Goal: Task Accomplishment & Management: Complete application form

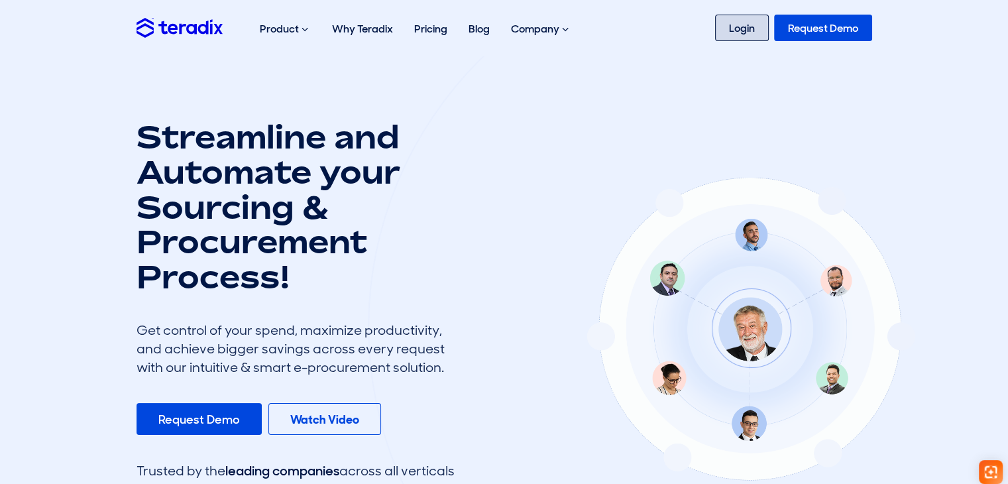
click at [764, 28] on link "Login" at bounding box center [742, 28] width 54 height 27
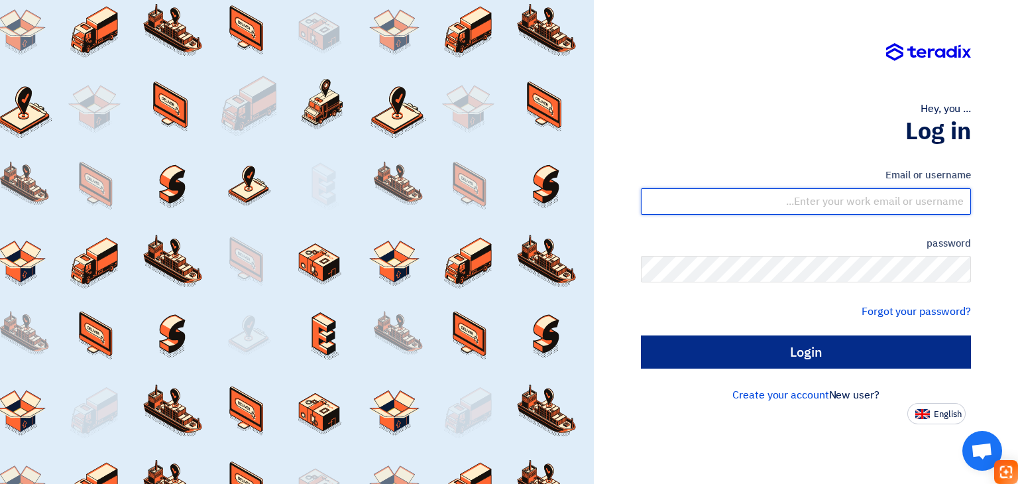
type input "sales@escosaudi.com"
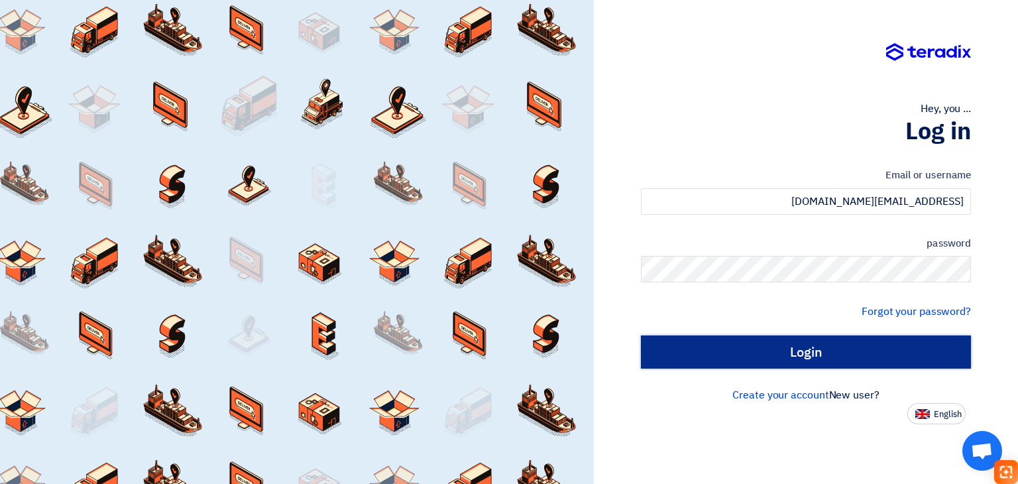
click at [761, 356] on input "Login" at bounding box center [806, 351] width 330 height 33
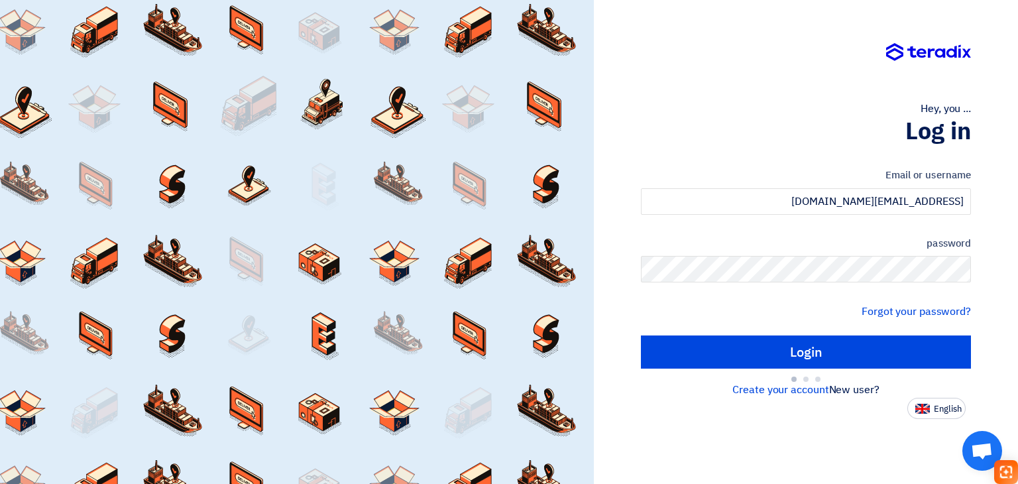
type input "Sign in"
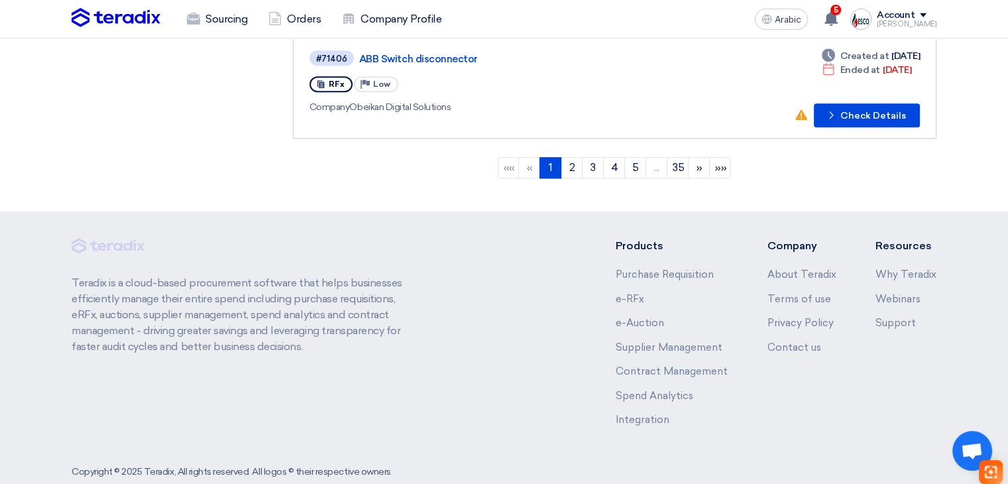
scroll to position [1174, 0]
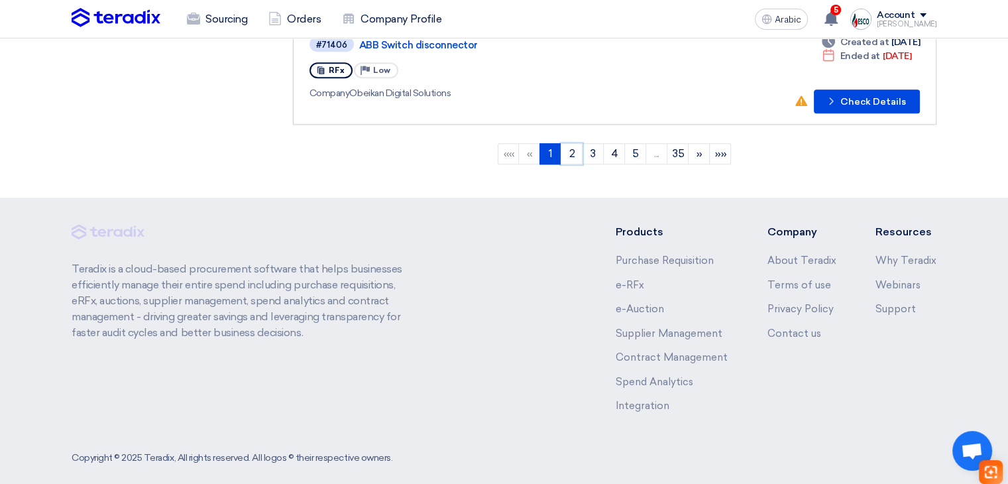
drag, startPoint x: 572, startPoint y: 136, endPoint x: 600, endPoint y: 122, distance: 31.4
click at [572, 147] on font "2" at bounding box center [572, 153] width 6 height 13
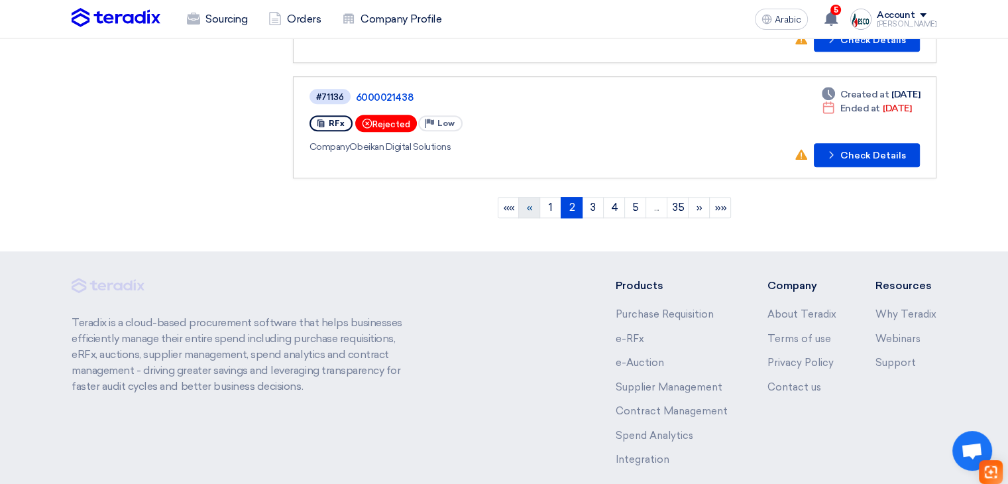
scroll to position [1126, 0]
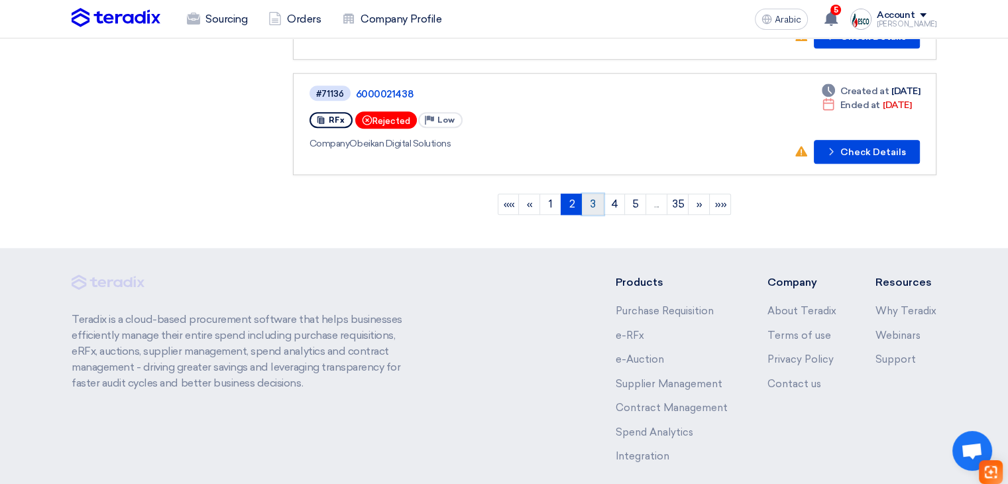
click at [588, 193] on link "3" at bounding box center [593, 203] width 22 height 21
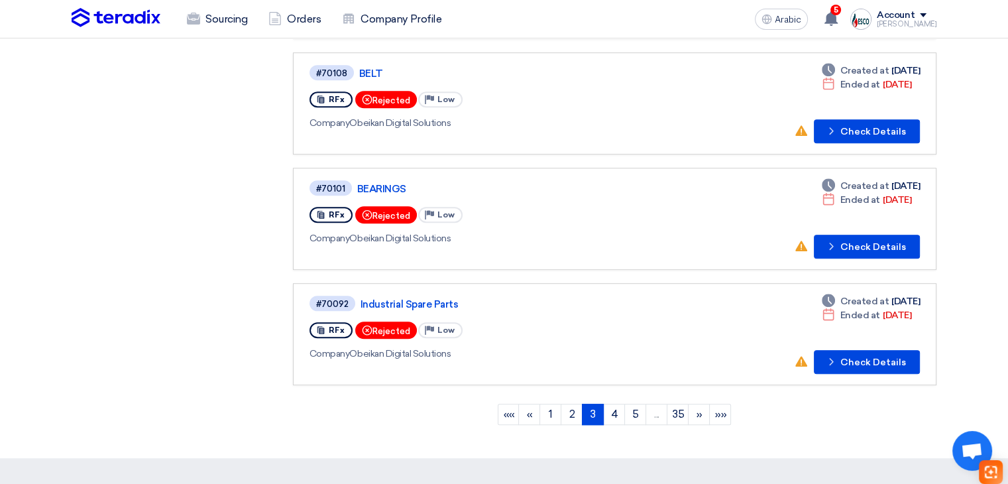
scroll to position [928, 0]
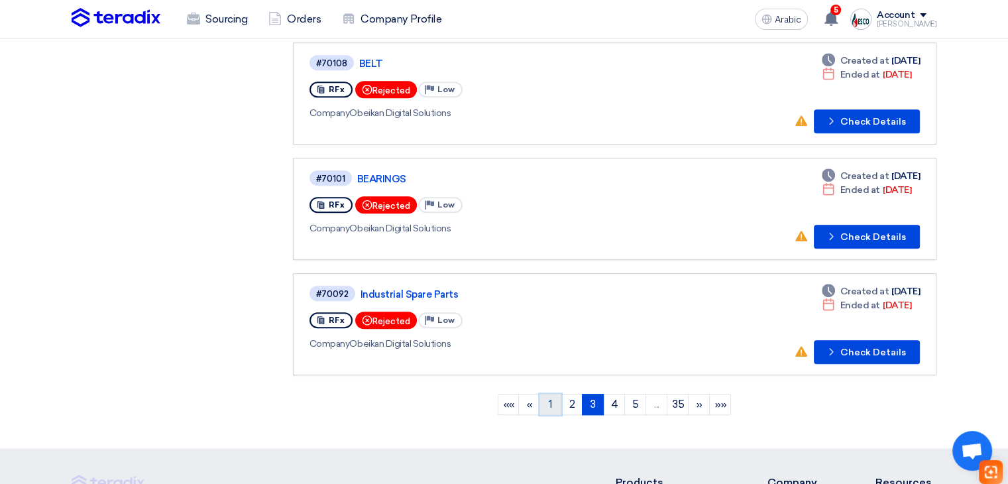
click at [557, 394] on link "1" at bounding box center [550, 404] width 22 height 21
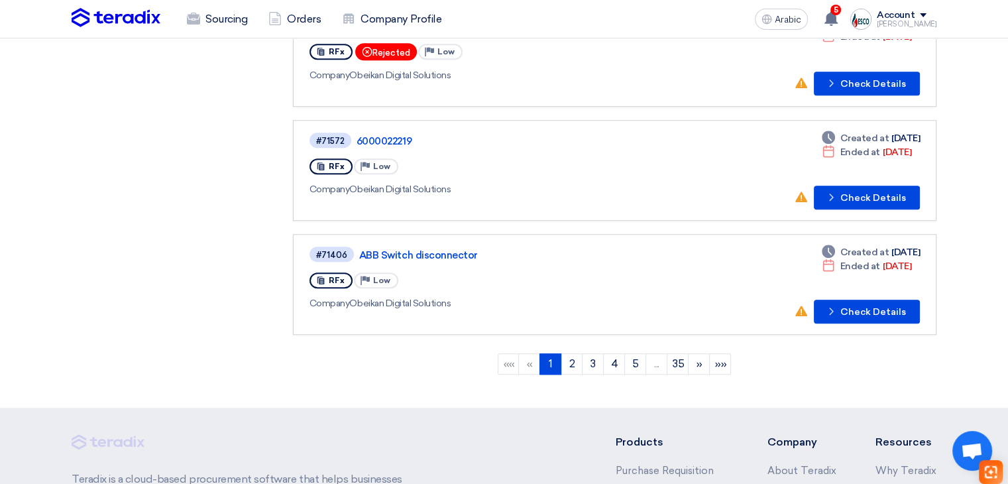
scroll to position [994, 0]
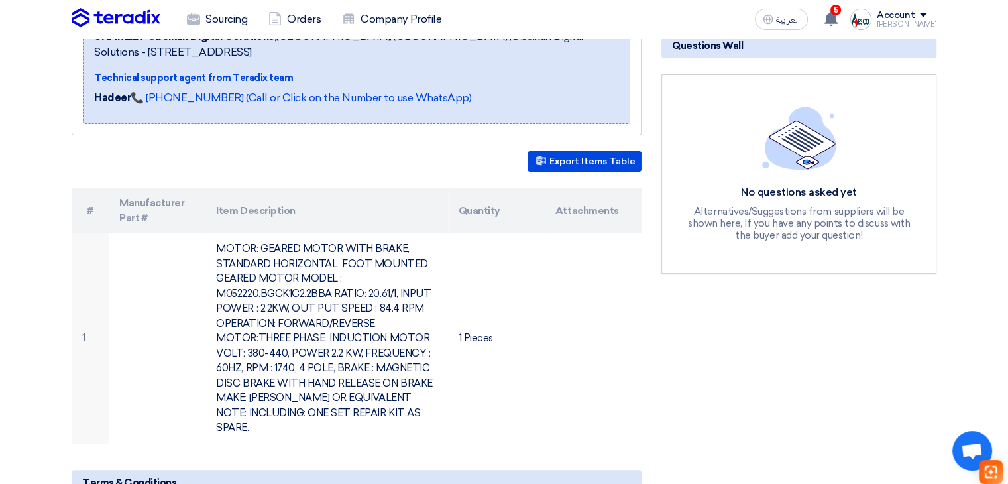
scroll to position [265, 0]
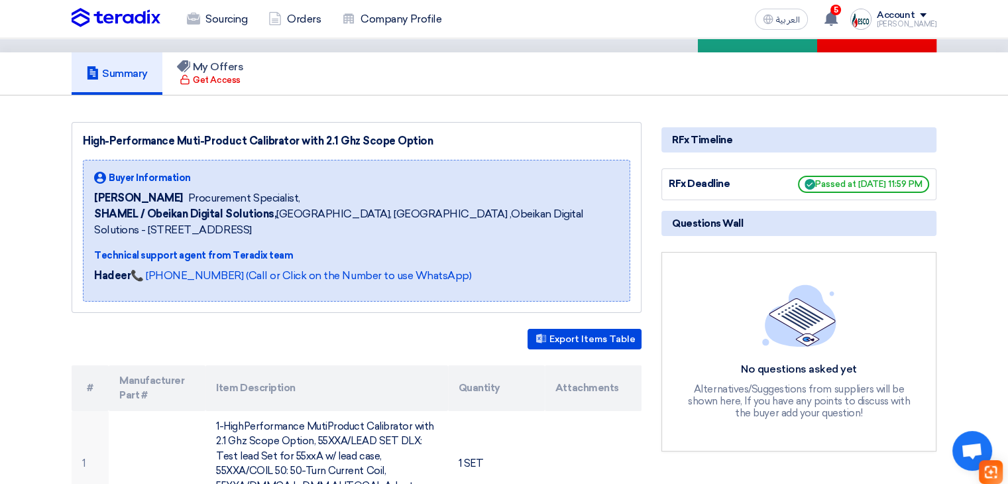
scroll to position [199, 0]
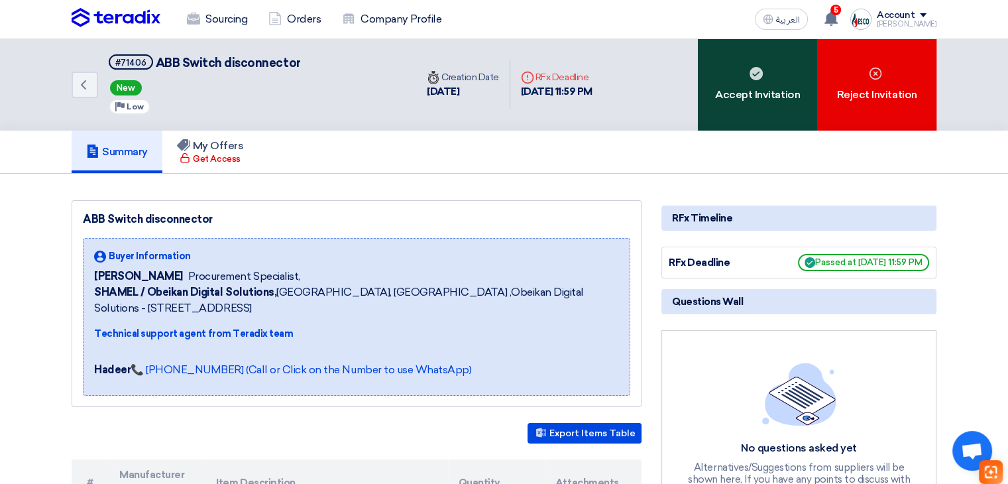
click at [749, 117] on div "Accept Invitation" at bounding box center [757, 84] width 119 height 92
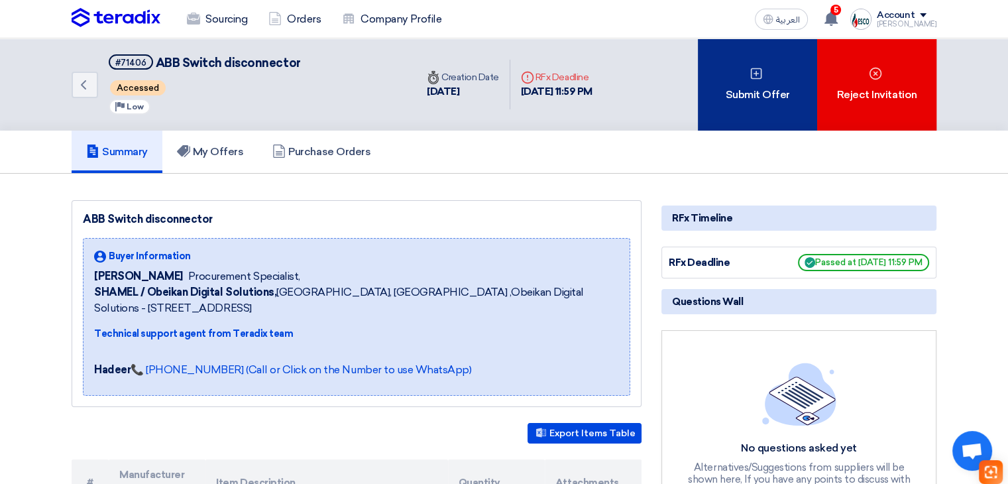
click at [732, 109] on div "Submit Offer" at bounding box center [757, 84] width 119 height 92
